Goal: Information Seeking & Learning: Learn about a topic

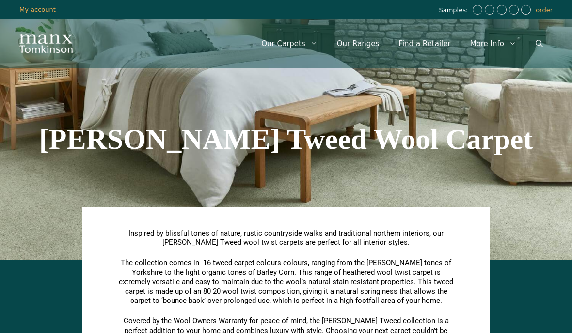
scroll to position [1108, 0]
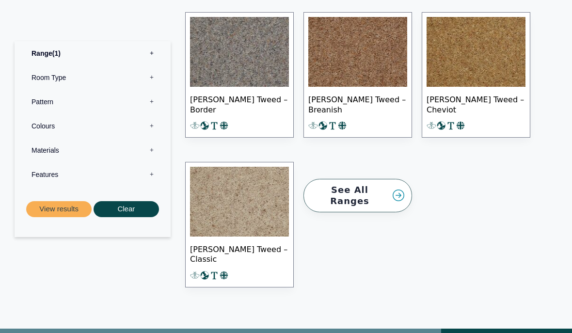
click at [42, 126] on label "Colours 0" at bounding box center [93, 126] width 142 height 24
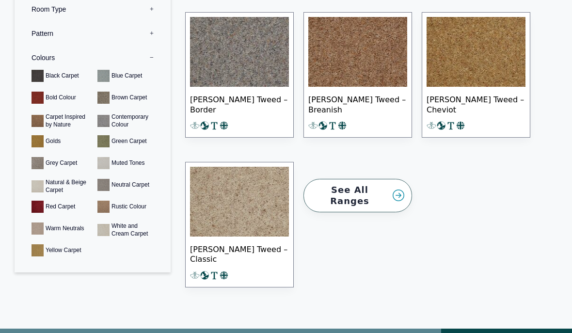
click at [40, 266] on label "Materials 0" at bounding box center [93, 278] width 142 height 24
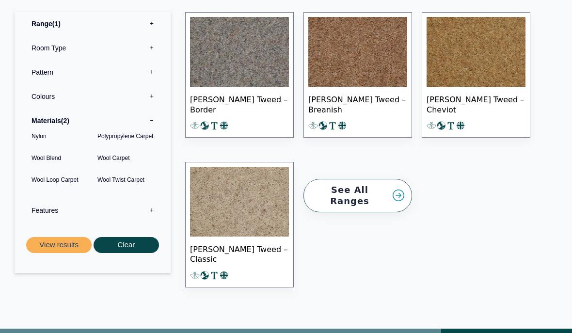
click at [51, 237] on button "View results" at bounding box center [58, 245] width 65 height 16
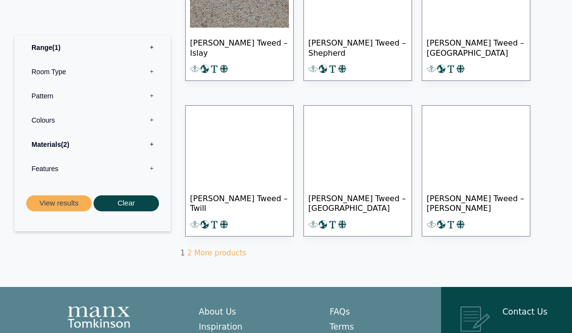
scroll to position [622, 0]
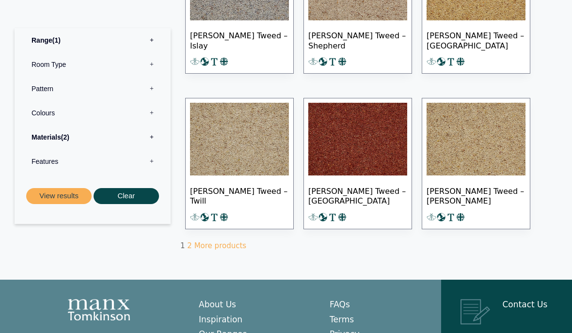
click at [187, 250] on link "2" at bounding box center [189, 245] width 5 height 9
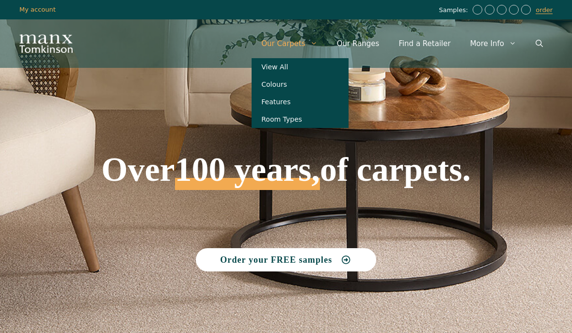
click at [288, 85] on link "Colours" at bounding box center [300, 84] width 97 height 17
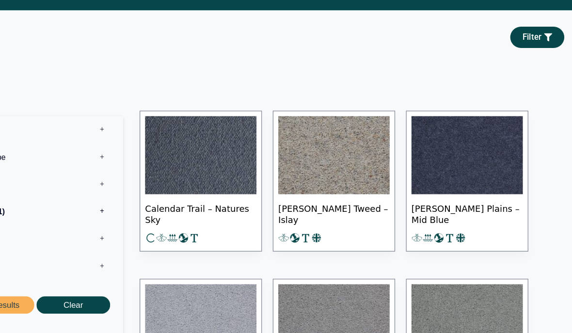
scroll to position [358, 0]
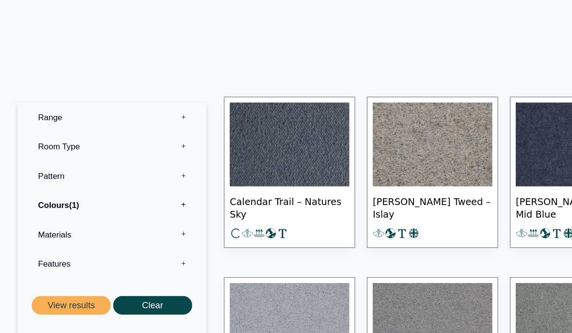
click at [42, 200] on label "Materials 0" at bounding box center [93, 212] width 142 height 24
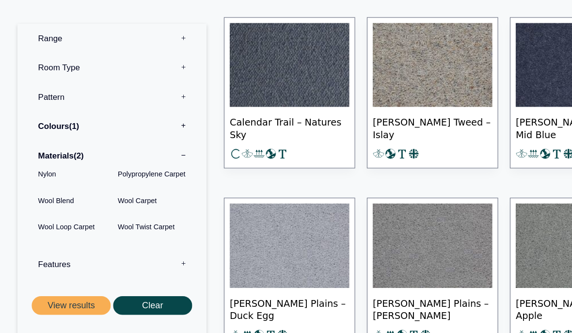
scroll to position [429, 0]
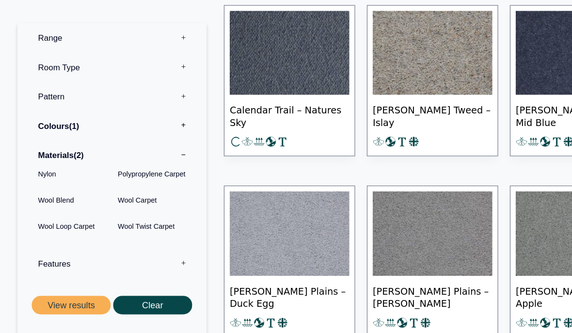
click at [52, 267] on button "View results" at bounding box center [58, 275] width 65 height 16
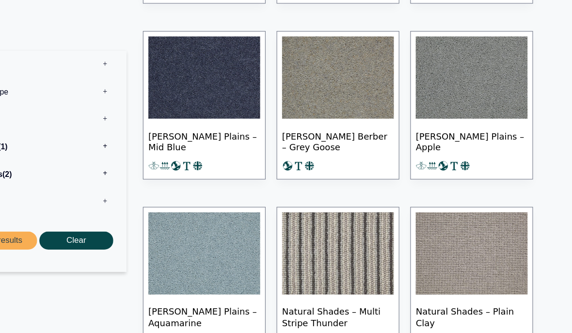
scroll to position [405, 0]
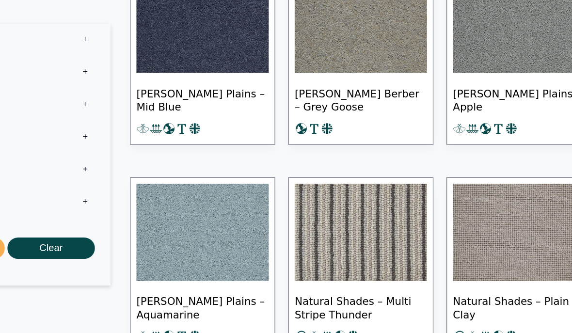
click at [190, 184] on img at bounding box center [239, 201] width 99 height 73
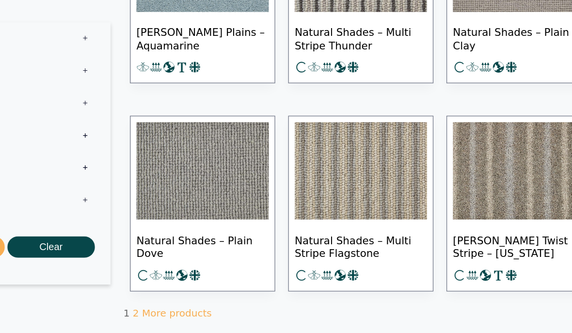
scroll to position [632, 0]
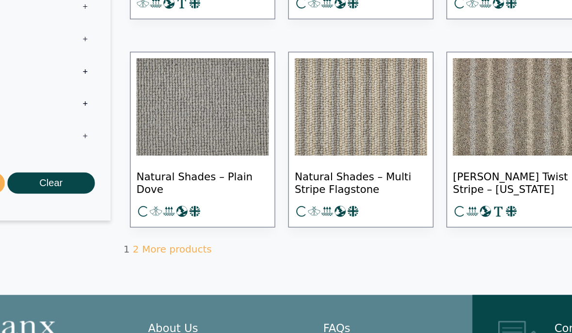
click at [187, 232] on link "2" at bounding box center [189, 236] width 5 height 9
